Goal: Task Accomplishment & Management: Manage account settings

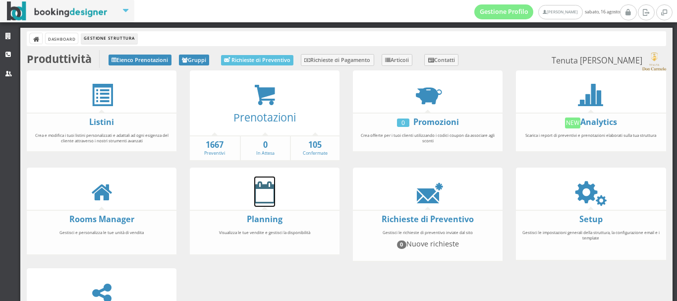
click at [260, 198] on icon at bounding box center [264, 192] width 21 height 22
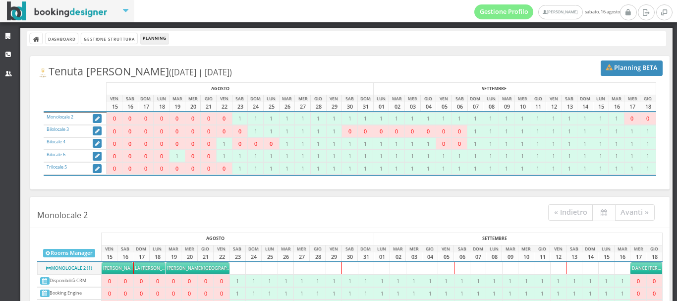
click at [264, 203] on h4 "Monolocale 2 « Indietro Avanti »" at bounding box center [350, 214] width 640 height 27
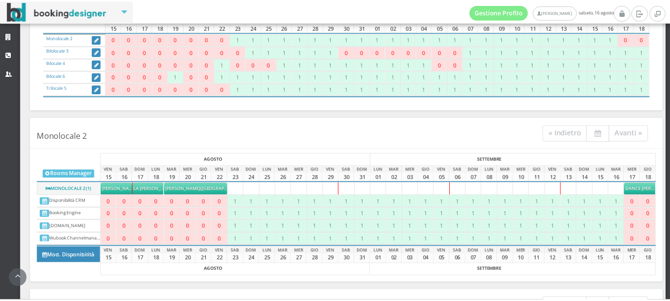
scroll to position [110, 0]
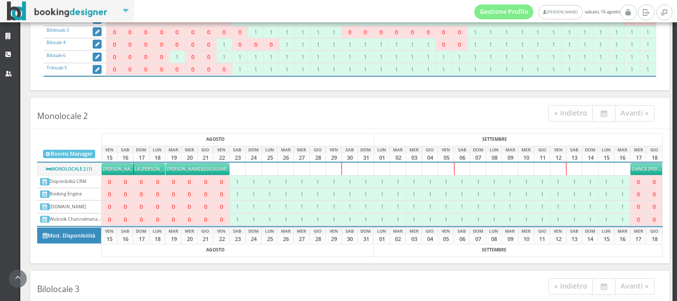
click at [147, 166] on span "La [PERSON_NAME]" at bounding box center [156, 169] width 42 height 6
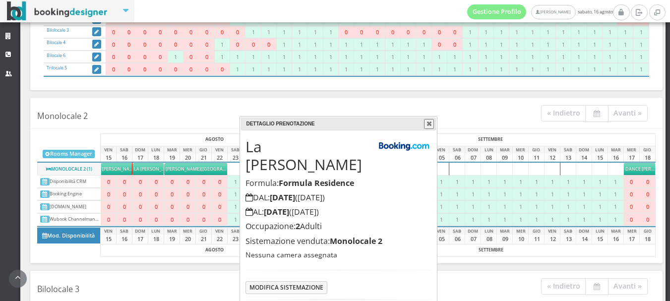
click at [404, 207] on h4 "AL: 19/08/2025 (Martedì 19 Agosto)" at bounding box center [337, 211] width 185 height 9
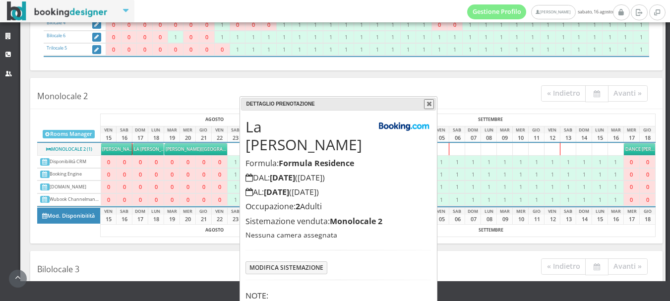
scroll to position [64, 0]
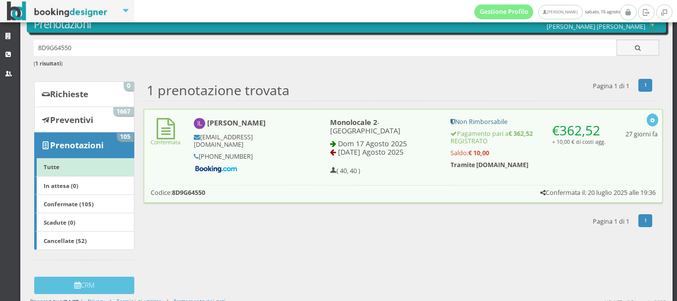
scroll to position [48, 0]
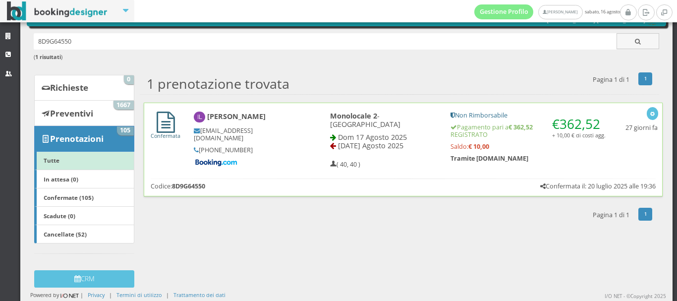
click at [168, 131] on link "Confermata" at bounding box center [166, 131] width 30 height 15
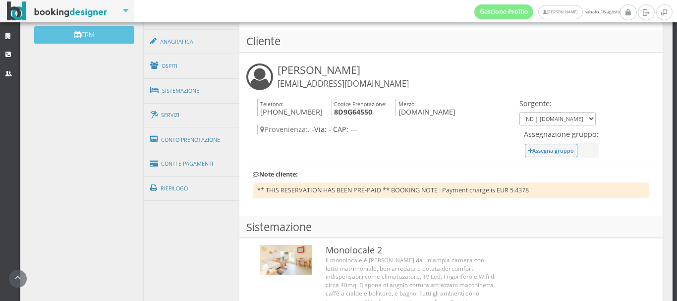
scroll to position [329, 0]
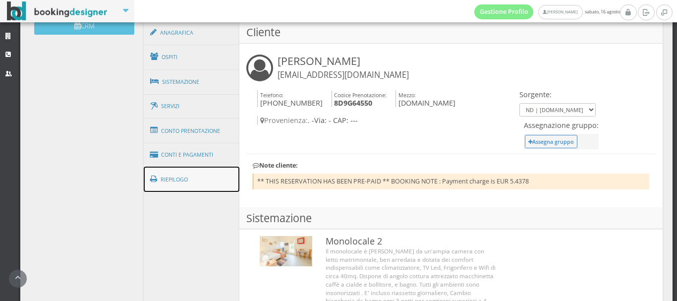
click at [183, 175] on link "Riepilogo" at bounding box center [192, 180] width 96 height 26
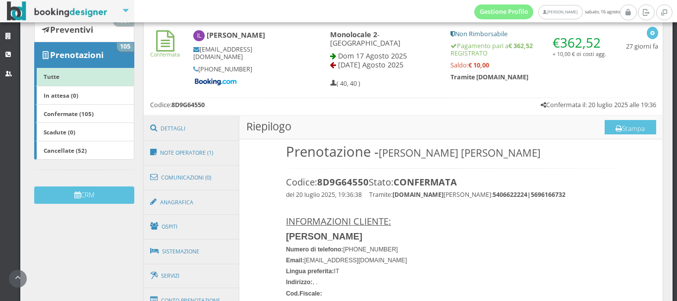
scroll to position [139, 0]
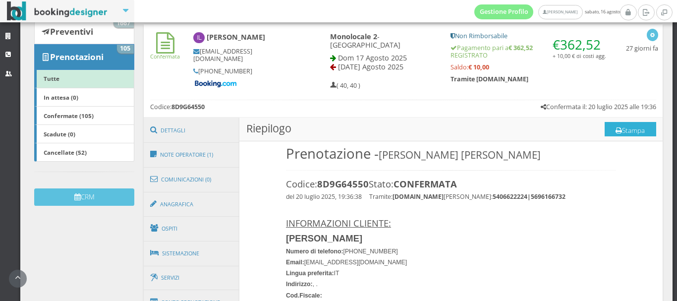
click at [617, 129] on button "Stampa" at bounding box center [631, 129] width 52 height 15
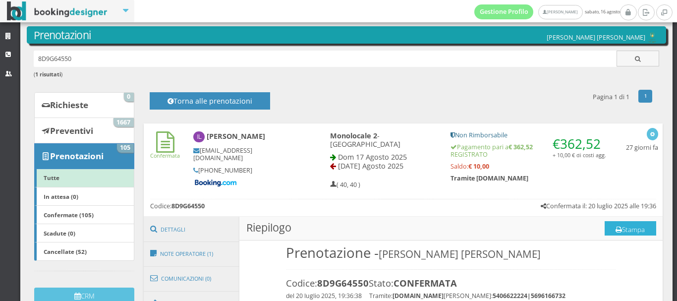
scroll to position [0, 0]
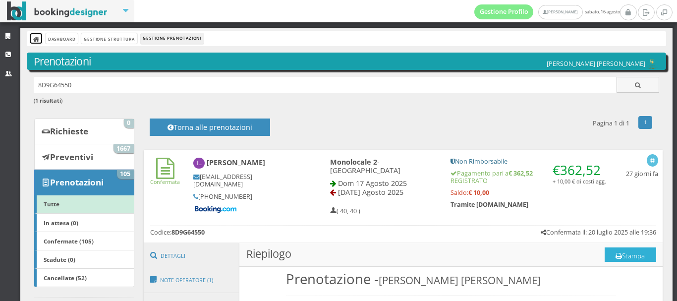
click at [36, 39] on icon at bounding box center [36, 39] width 7 height 7
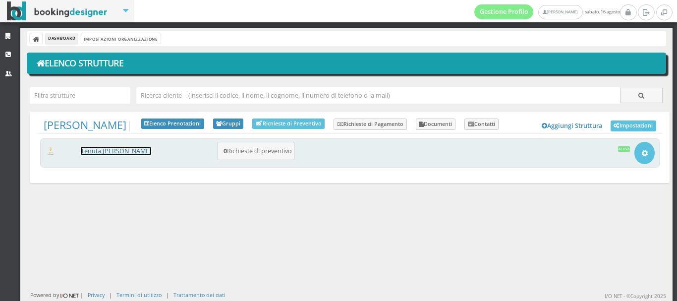
click at [118, 155] on link "Tenuta [PERSON_NAME]" at bounding box center [116, 151] width 70 height 8
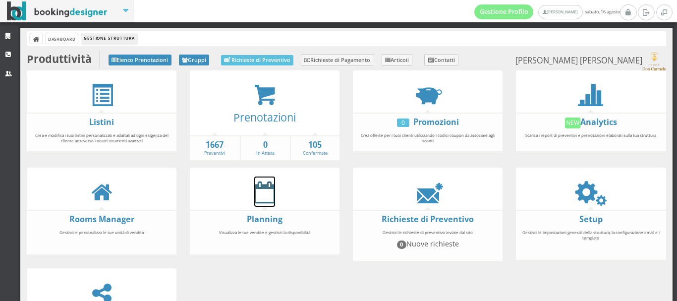
click at [267, 196] on icon at bounding box center [264, 192] width 21 height 22
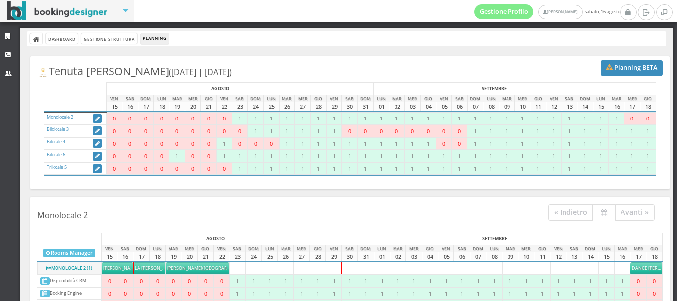
click at [179, 267] on span "Capriotti Kevin" at bounding box center [184, 268] width 35 height 6
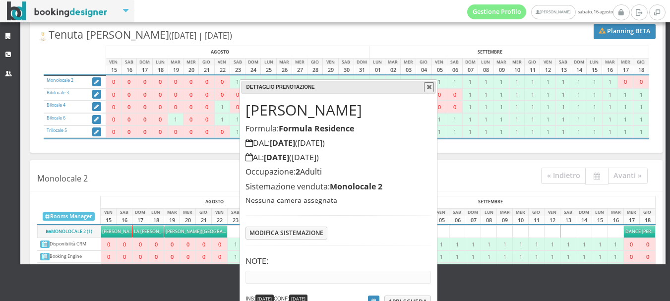
scroll to position [45, 0]
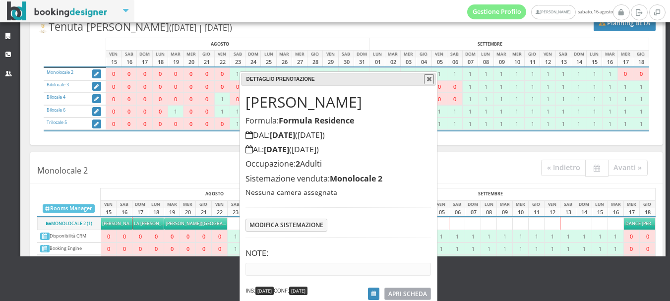
click at [407, 292] on span "APRI SCHEDA" at bounding box center [407, 294] width 39 height 8
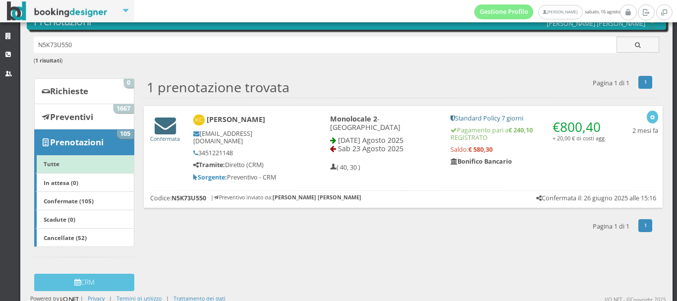
scroll to position [46, 0]
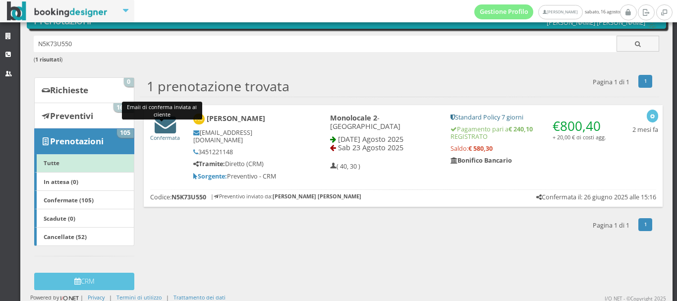
click at [165, 124] on icon at bounding box center [165, 124] width 21 height 21
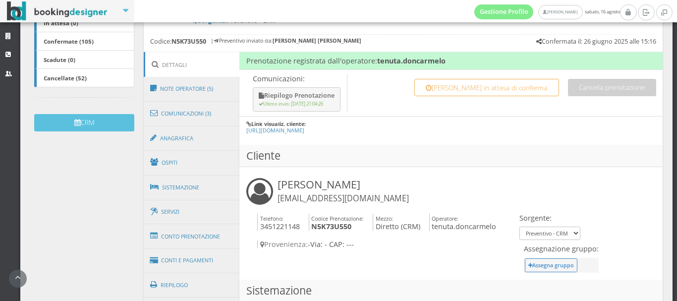
scroll to position [244, 0]
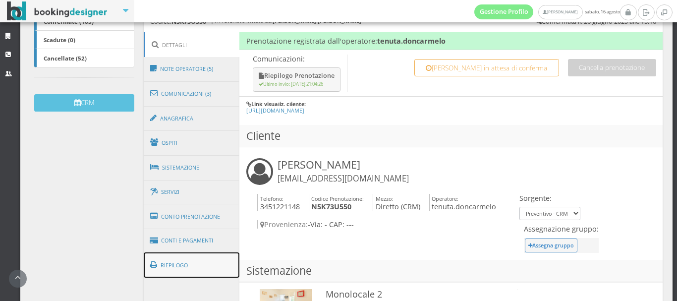
click at [171, 259] on link "Riepilogo" at bounding box center [192, 265] width 96 height 26
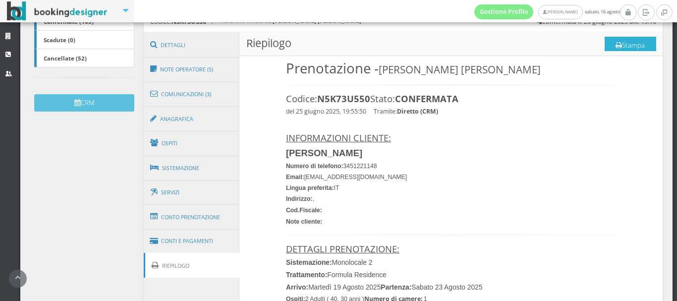
click at [615, 39] on button "Stampa" at bounding box center [631, 44] width 52 height 15
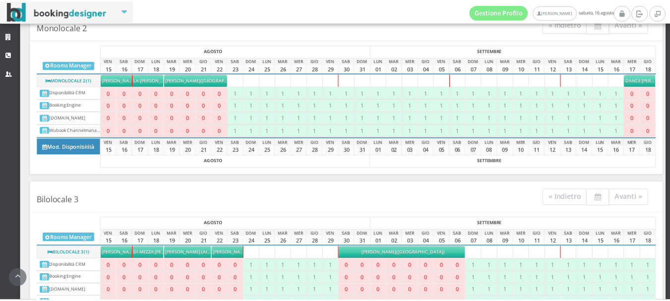
scroll to position [254, 0]
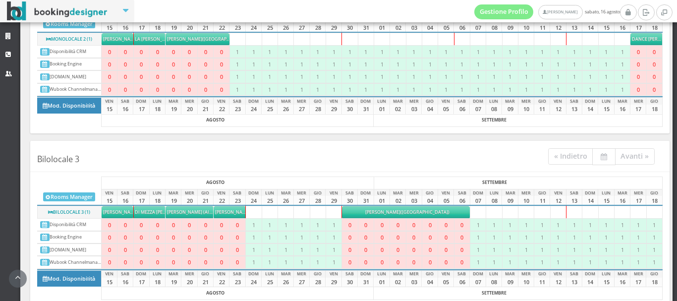
click at [184, 211] on span "[PERSON_NAME] (airbnb) [PERSON_NAME]" at bounding box center [213, 212] width 92 height 6
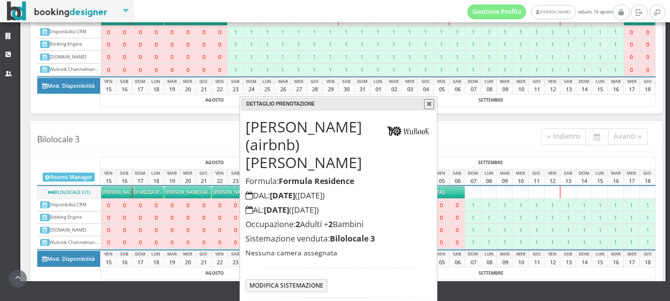
scroll to position [60, 0]
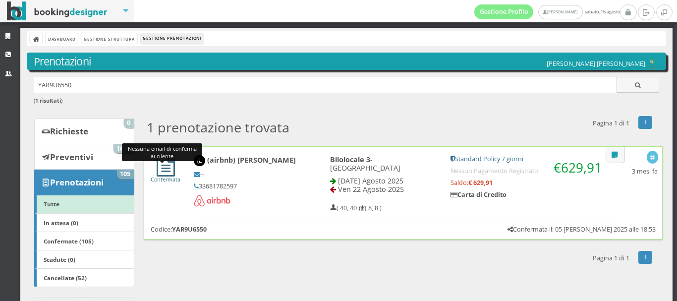
click at [165, 172] on icon at bounding box center [166, 165] width 18 height 21
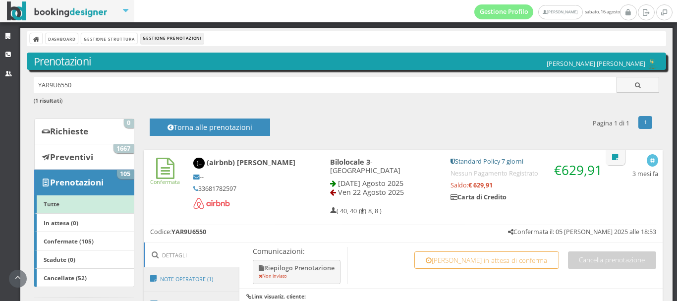
scroll to position [293, 0]
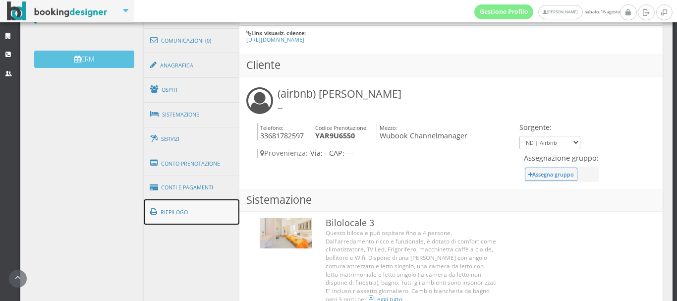
click at [174, 206] on link "Riepilogo" at bounding box center [192, 212] width 96 height 26
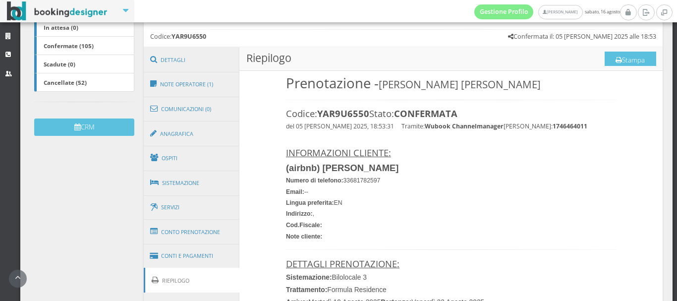
scroll to position [192, 0]
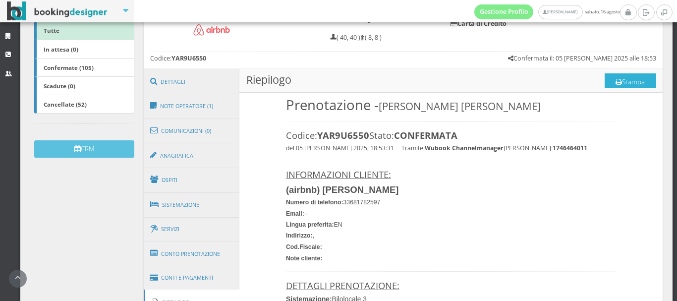
click at [619, 79] on button "Stampa" at bounding box center [631, 80] width 52 height 15
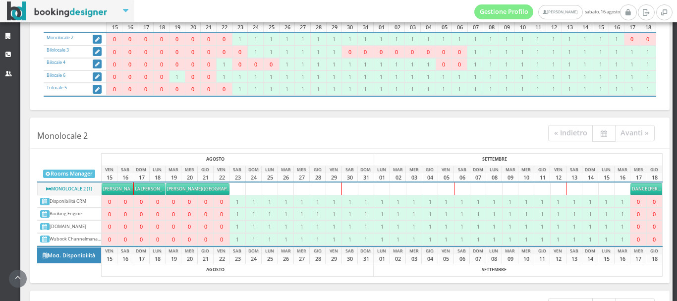
scroll to position [110, 0]
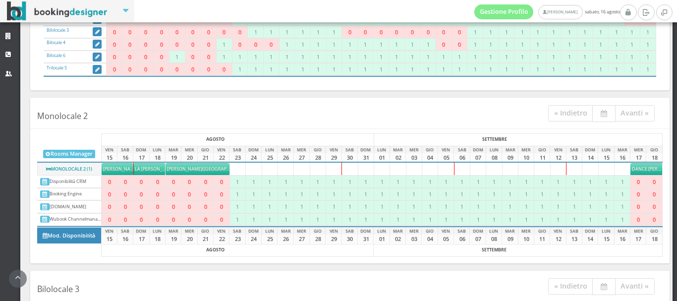
click at [406, 276] on h4 "Bilolocale 3 « Indietro Avanti »" at bounding box center [350, 288] width 640 height 27
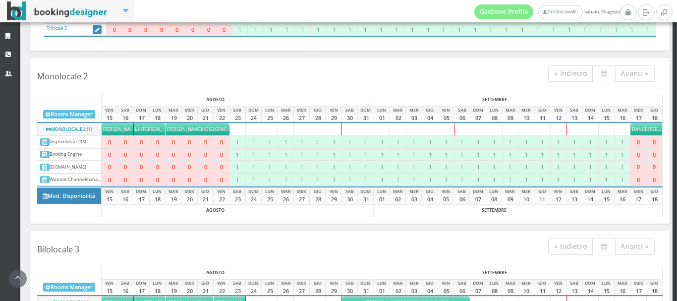
scroll to position [308, 0]
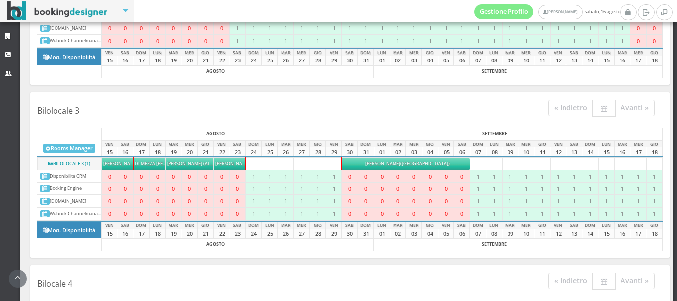
click at [227, 105] on h4 "Bilolocale 3 « Indietro Avanti »" at bounding box center [350, 110] width 640 height 27
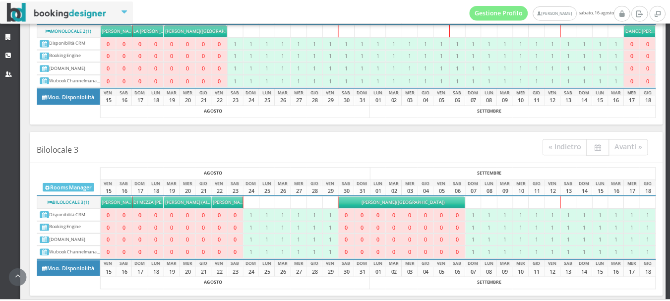
scroll to position [242, 0]
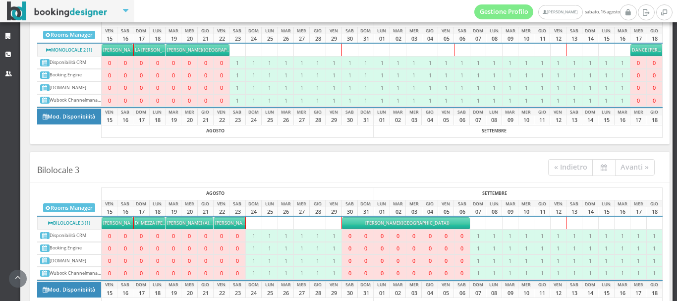
click at [224, 224] on span "[PERSON_NAME]" at bounding box center [232, 223] width 35 height 6
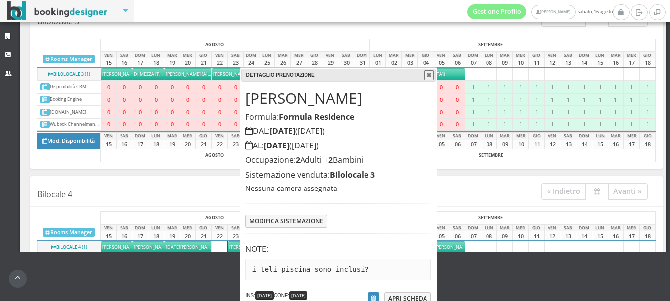
scroll to position [56, 0]
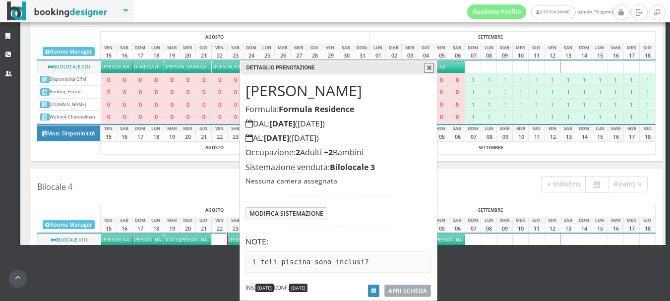
click at [398, 292] on span "APRI SCHEDA" at bounding box center [407, 291] width 39 height 8
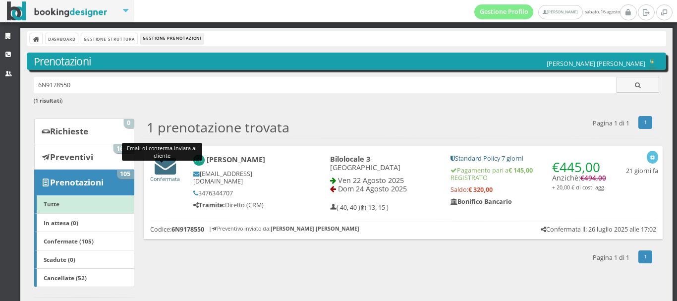
click at [162, 170] on icon at bounding box center [165, 165] width 21 height 21
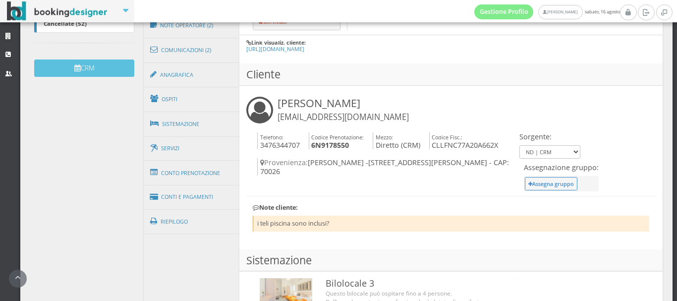
scroll to position [296, 0]
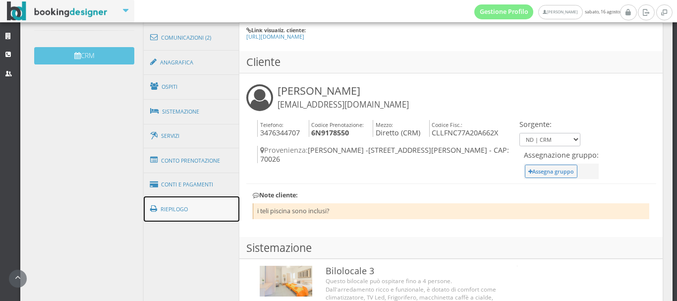
click at [172, 209] on link "Riepilogo" at bounding box center [192, 209] width 96 height 26
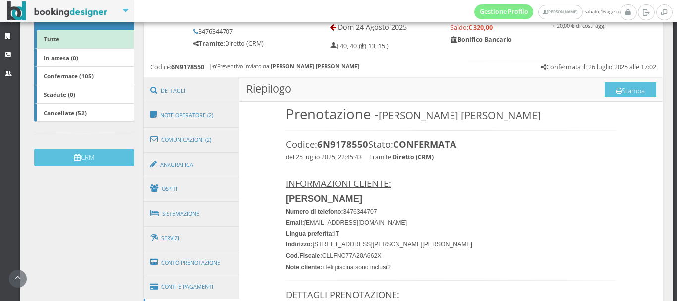
scroll to position [174, 0]
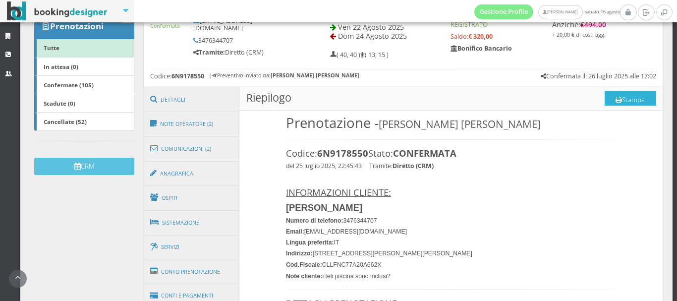
click at [624, 96] on button "Stampa" at bounding box center [631, 98] width 52 height 15
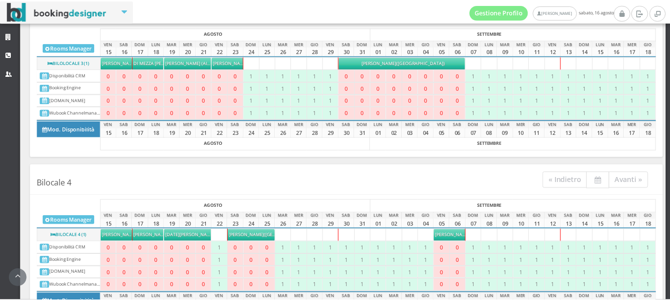
scroll to position [430, 0]
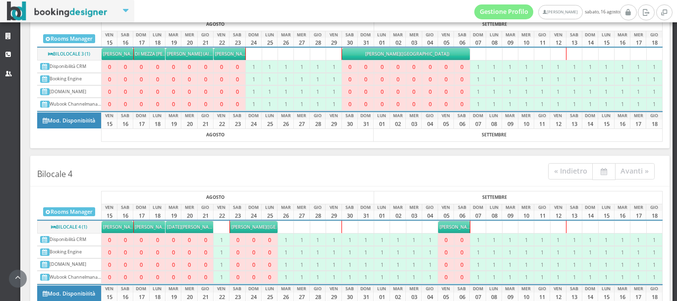
click at [251, 227] on span "Vroomen Anouk" at bounding box center [249, 227] width 35 height 6
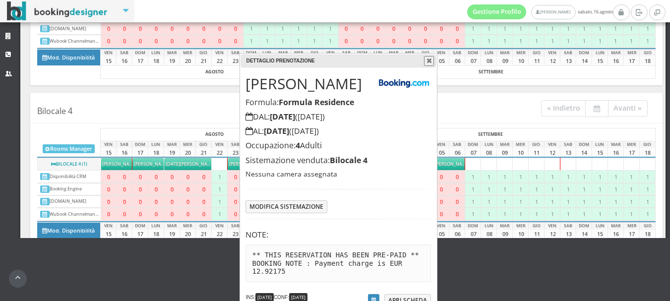
scroll to position [73, 0]
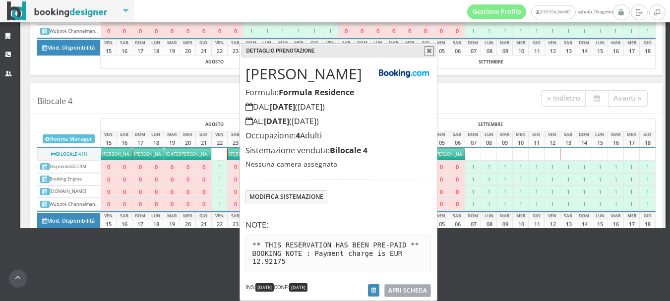
click at [415, 290] on span "APRI SCHEDA" at bounding box center [407, 290] width 39 height 8
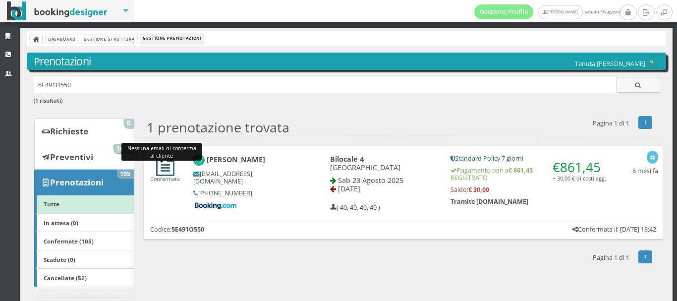
click at [166, 167] on icon at bounding box center [165, 165] width 18 height 21
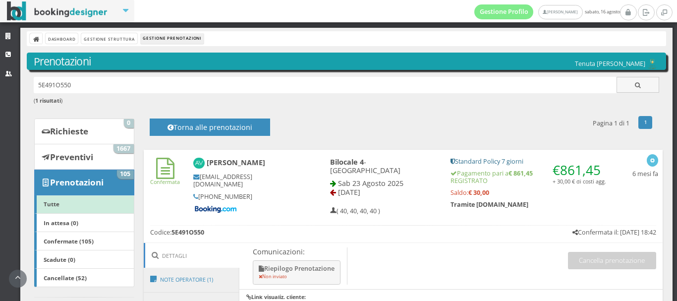
scroll to position [293, 0]
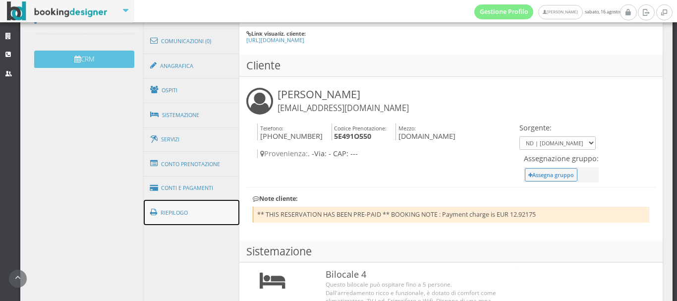
click at [175, 214] on link "Riepilogo" at bounding box center [192, 213] width 96 height 26
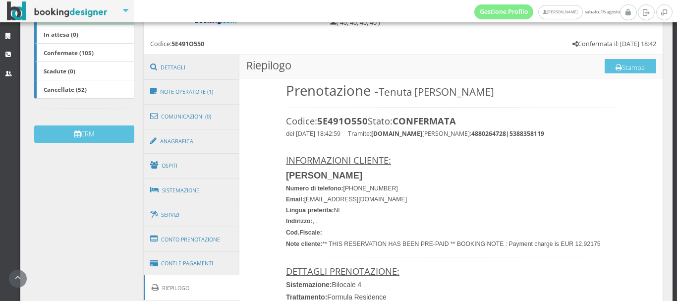
scroll to position [168, 0]
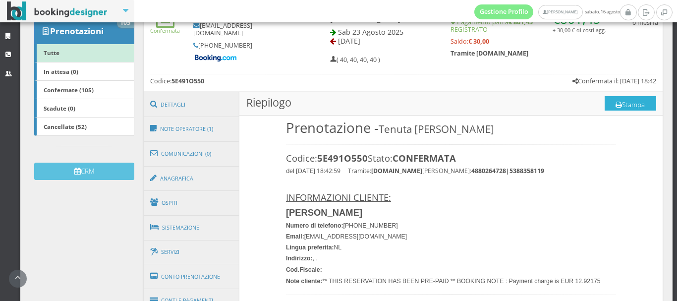
click at [620, 101] on button "Stampa" at bounding box center [631, 103] width 52 height 15
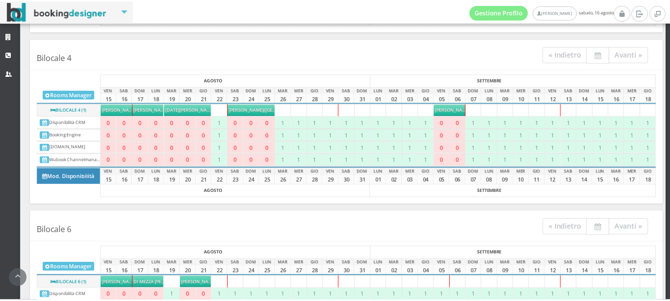
scroll to position [637, 0]
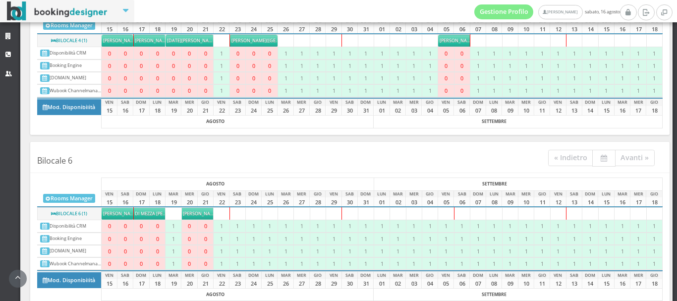
click at [195, 213] on span "[PERSON_NAME]" at bounding box center [200, 213] width 35 height 6
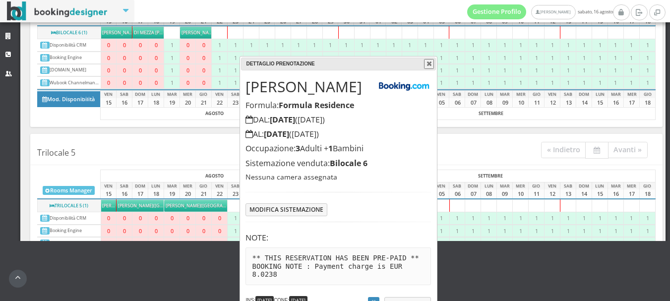
scroll to position [63, 0]
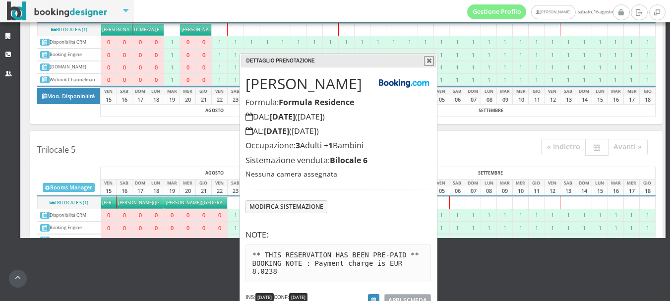
click at [405, 296] on span "APRI SCHEDA" at bounding box center [407, 300] width 39 height 8
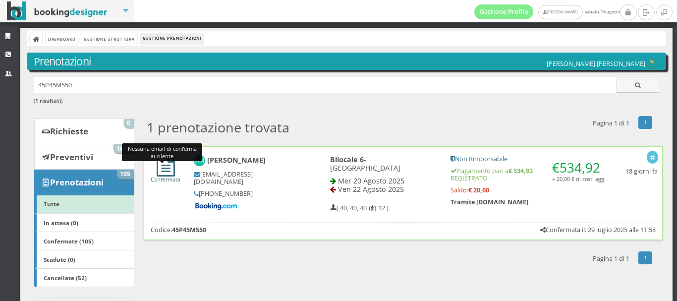
click at [165, 171] on icon at bounding box center [166, 165] width 18 height 21
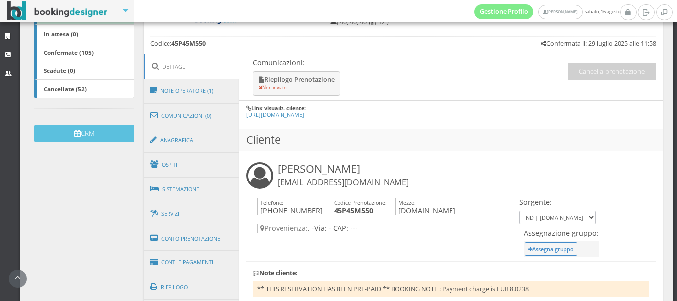
scroll to position [214, 0]
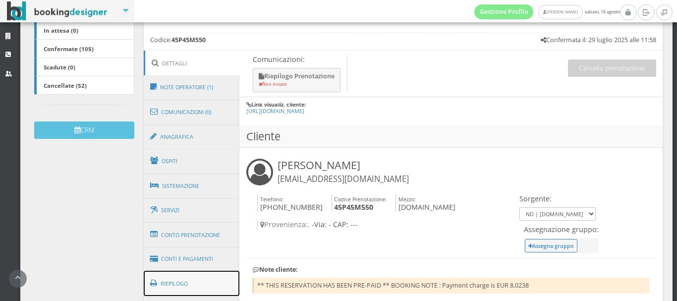
click at [188, 286] on link "Riepilogo" at bounding box center [192, 284] width 96 height 26
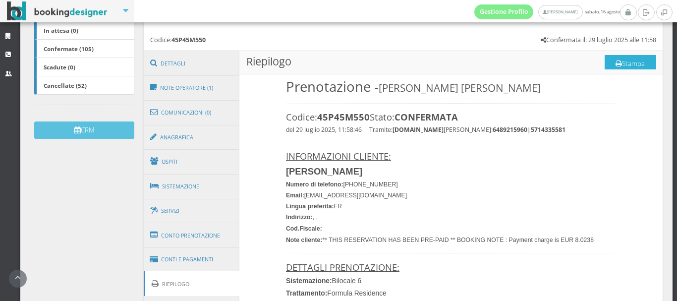
click at [620, 65] on button "Stampa" at bounding box center [631, 62] width 52 height 15
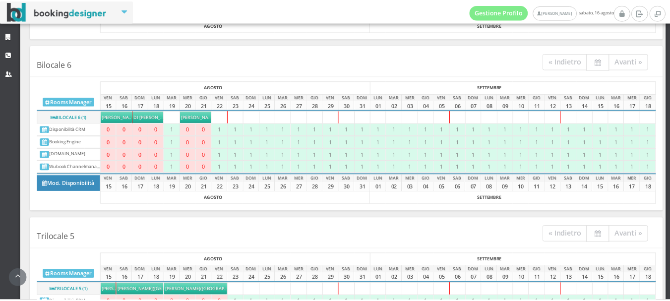
scroll to position [784, 0]
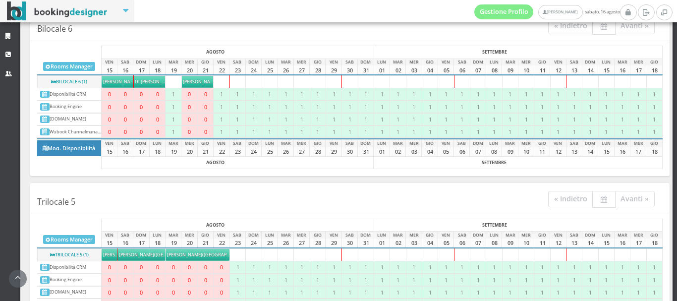
click at [185, 253] on span "[PERSON_NAME]" at bounding box center [184, 254] width 35 height 6
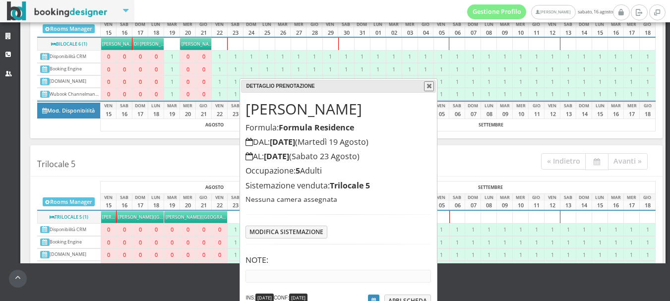
scroll to position [48, 0]
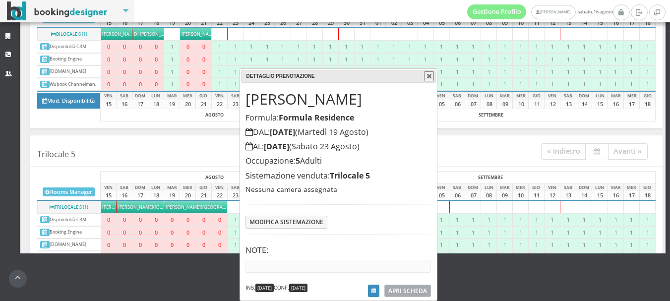
click at [403, 287] on span "APRI SCHEDA" at bounding box center [407, 291] width 39 height 8
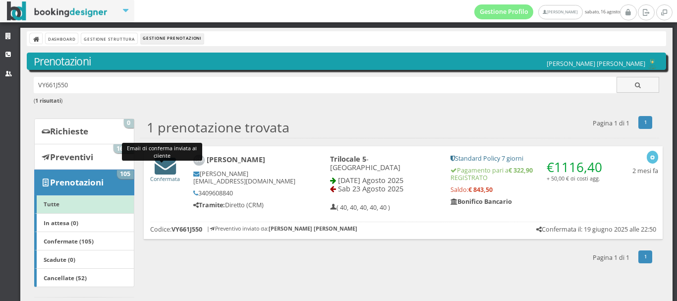
click at [169, 167] on icon at bounding box center [165, 165] width 21 height 21
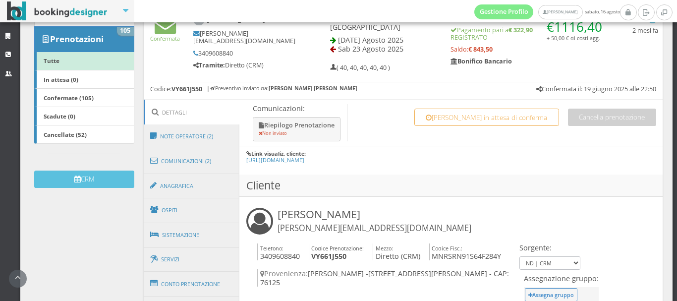
scroll to position [244, 0]
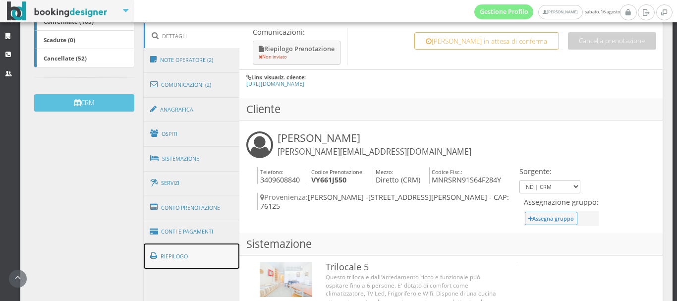
click at [178, 257] on link "Riepilogo" at bounding box center [192, 257] width 96 height 26
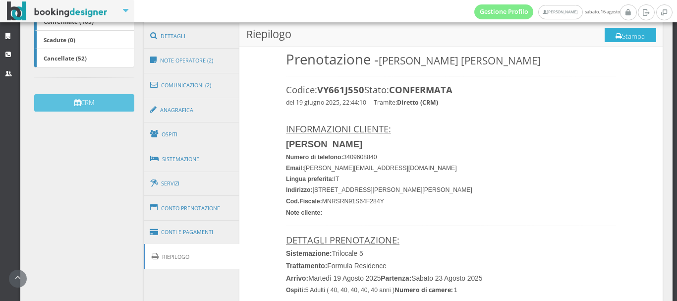
click at [634, 30] on button "Stampa" at bounding box center [631, 35] width 52 height 15
click at [652, 9] on link at bounding box center [646, 12] width 16 height 16
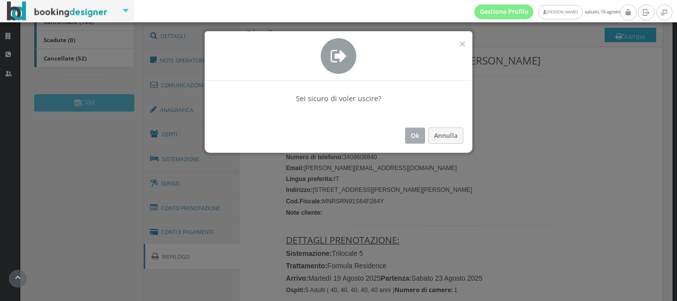
click at [409, 133] on button "Ok" at bounding box center [415, 135] width 20 height 16
